Goal: Information Seeking & Learning: Learn about a topic

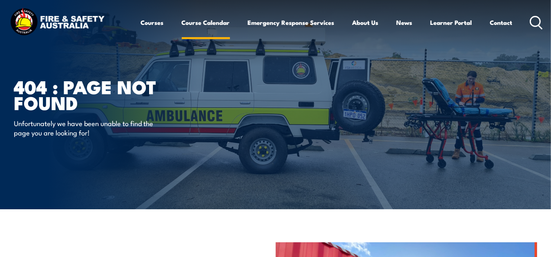
click at [199, 18] on link "Course Calendar" at bounding box center [206, 23] width 48 height 20
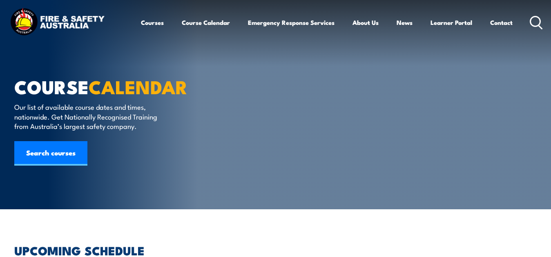
click at [60, 153] on link "Search courses" at bounding box center [50, 153] width 73 height 25
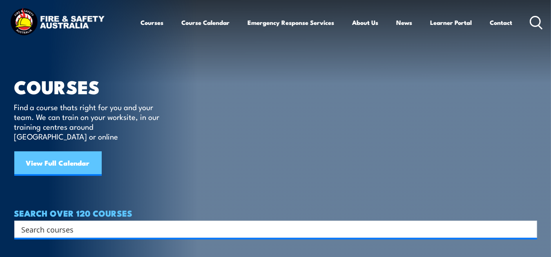
click at [35, 152] on link "View Full Calendar" at bounding box center [57, 164] width 87 height 25
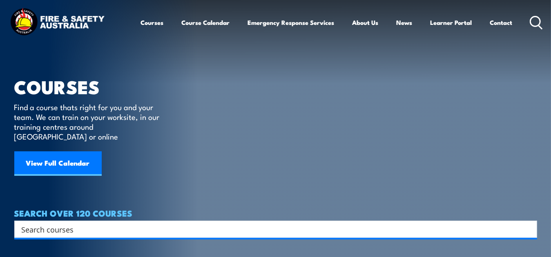
click at [81, 224] on input "Search input" at bounding box center [271, 230] width 498 height 12
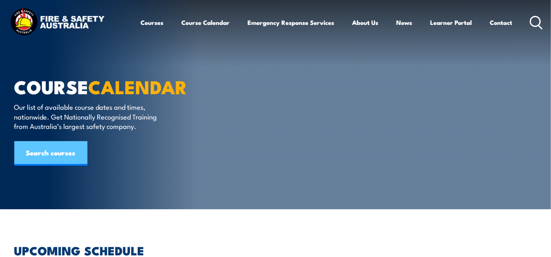
click at [53, 153] on link "Search courses" at bounding box center [50, 153] width 73 height 25
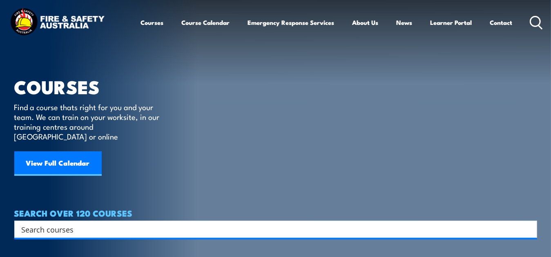
click at [65, 224] on input "Search input" at bounding box center [271, 230] width 498 height 12
type input "Working at Heights"
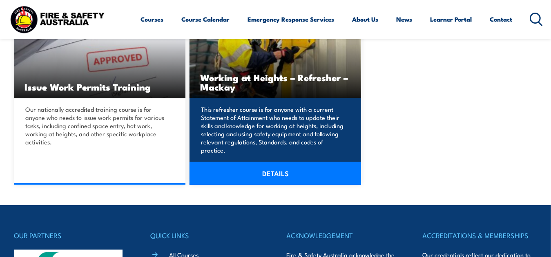
scroll to position [245, 0]
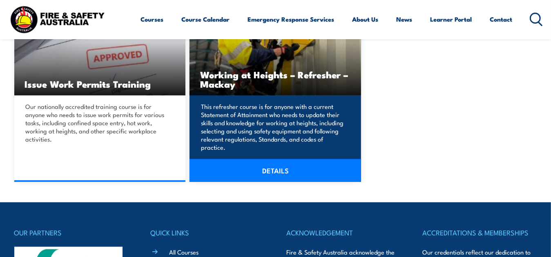
click at [264, 172] on link "DETAILS" at bounding box center [276, 170] width 172 height 23
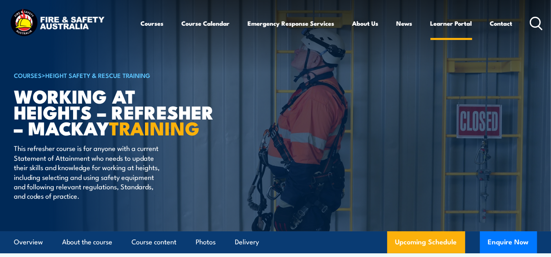
click at [455, 21] on link "Learner Portal" at bounding box center [452, 23] width 42 height 20
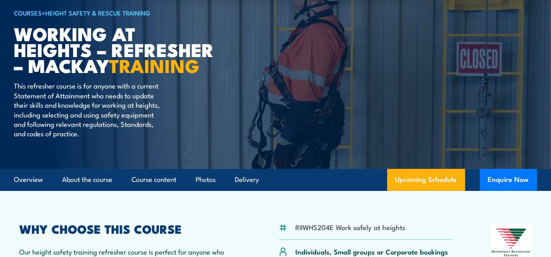
scroll to position [82, 0]
